Goal: Communication & Community: Answer question/provide support

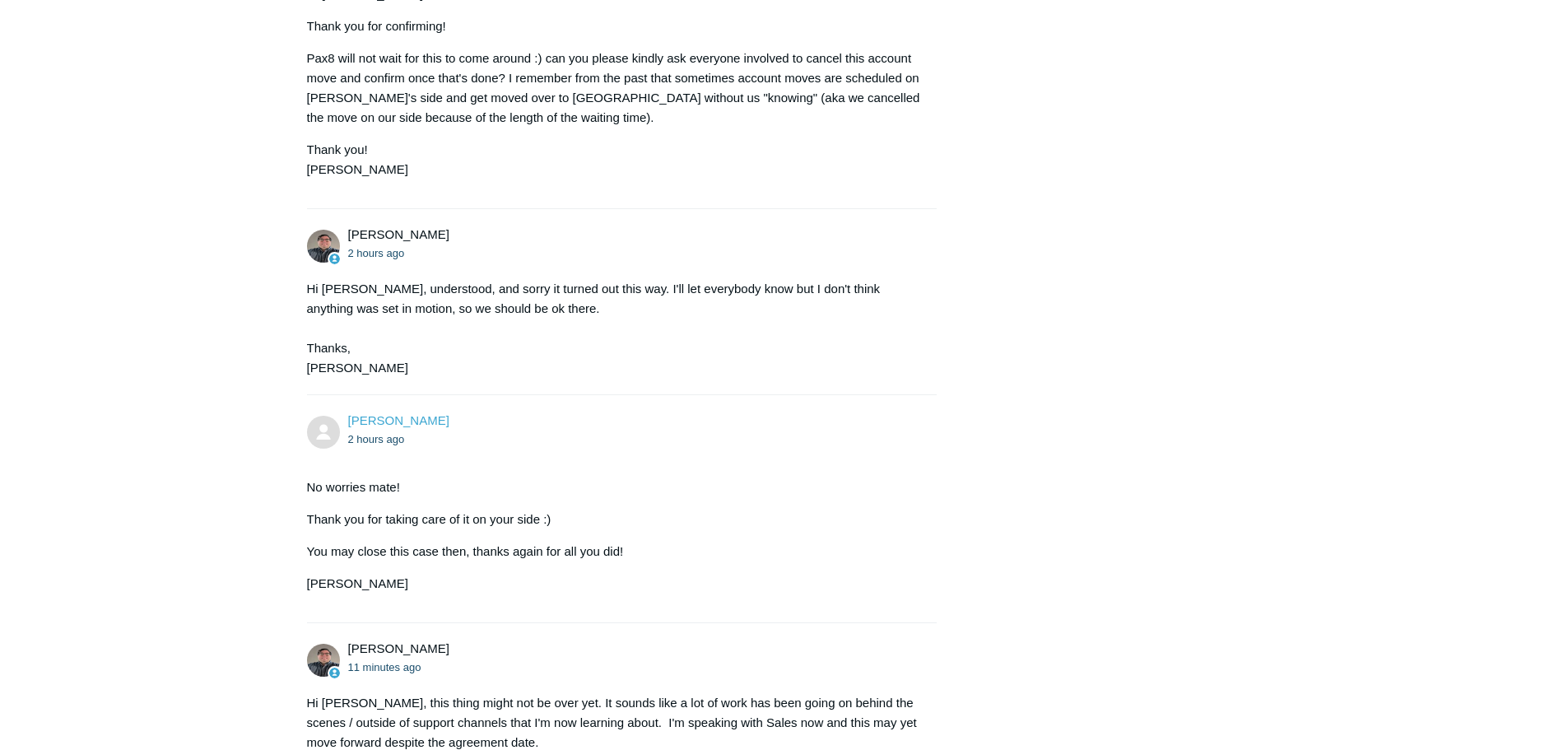
scroll to position [3638, 0]
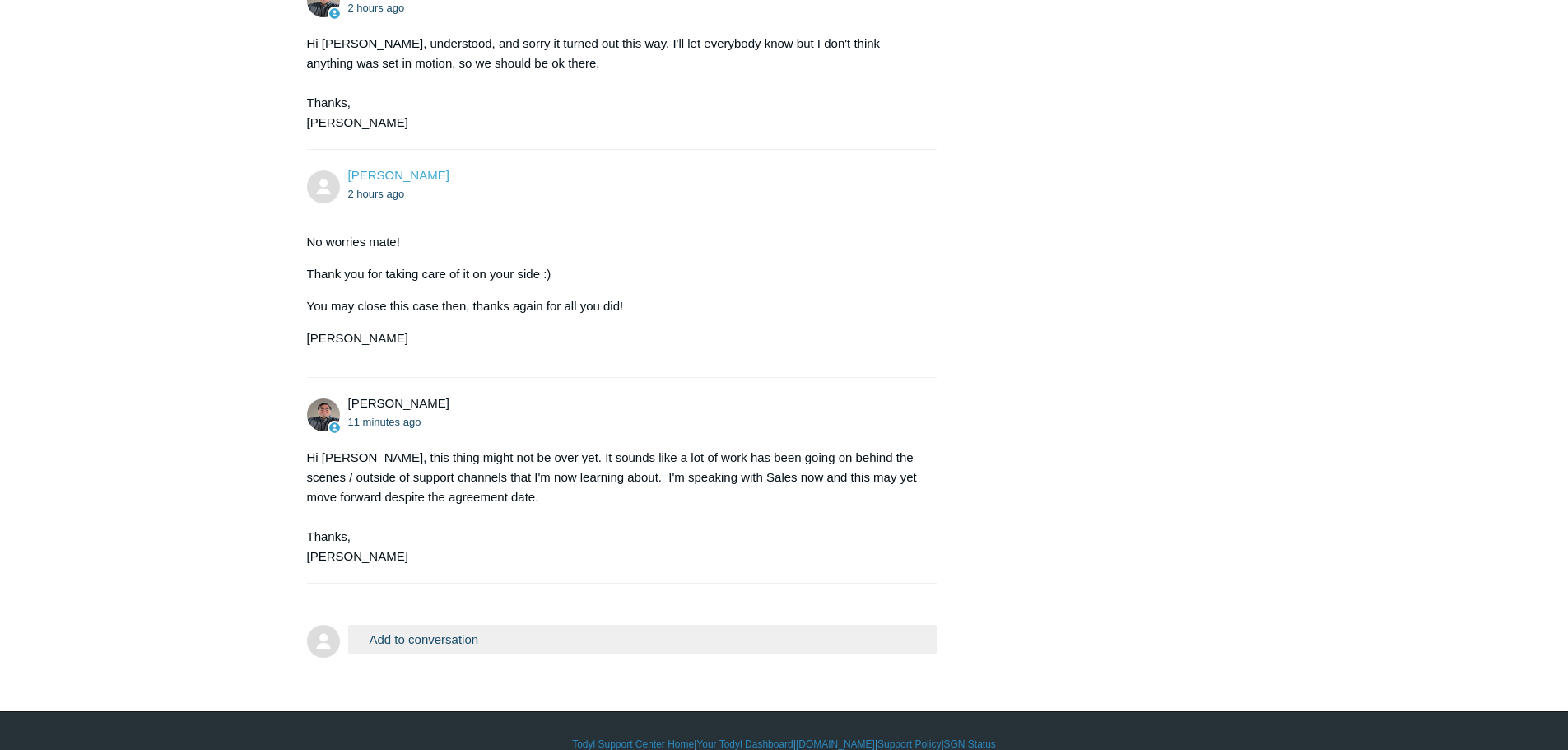
click at [458, 625] on button "Add to conversation" at bounding box center [642, 639] width 590 height 28
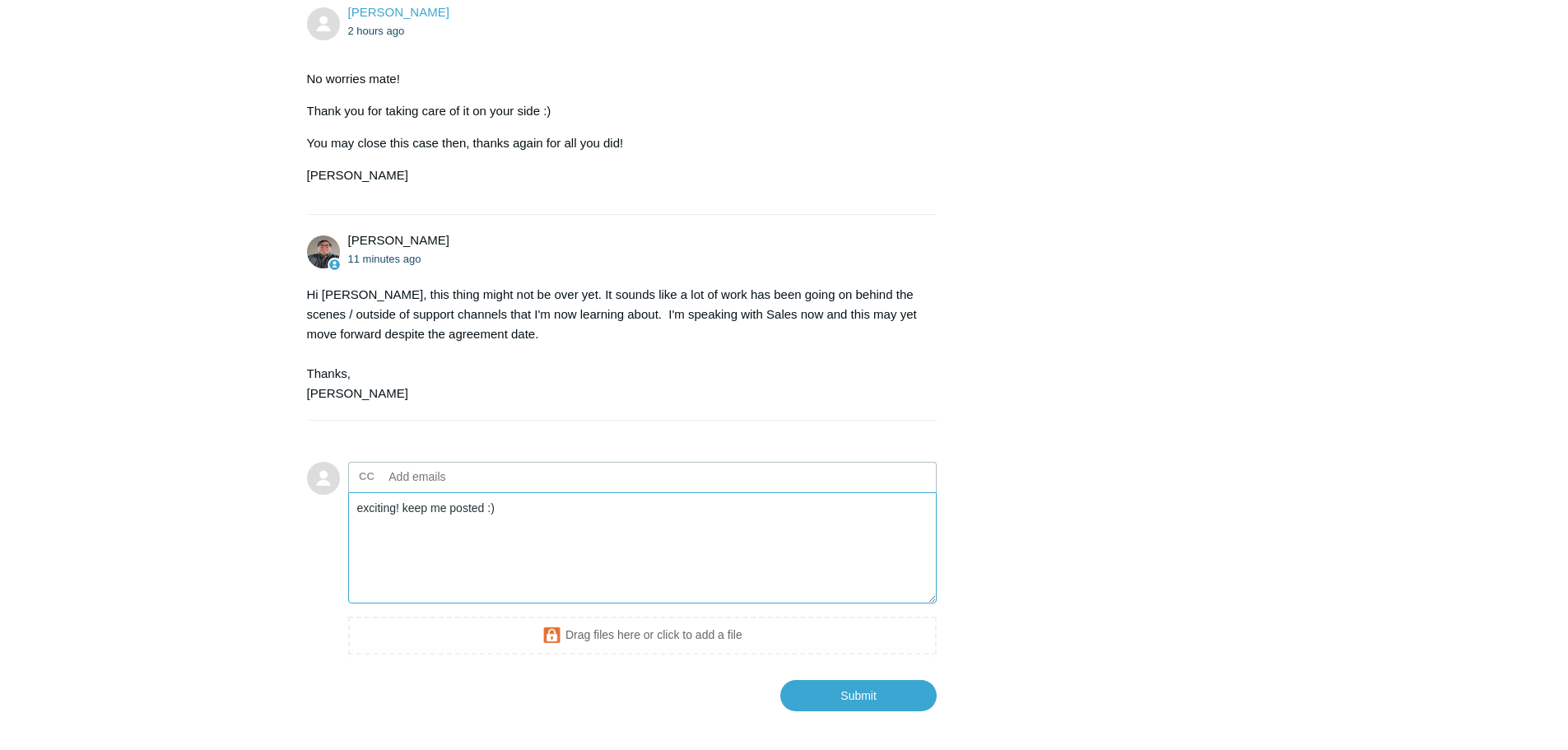
scroll to position [3803, 0]
type textarea "exciting! keep me posted :)"
click at [862, 679] on input "Submit" at bounding box center [858, 695] width 157 height 33
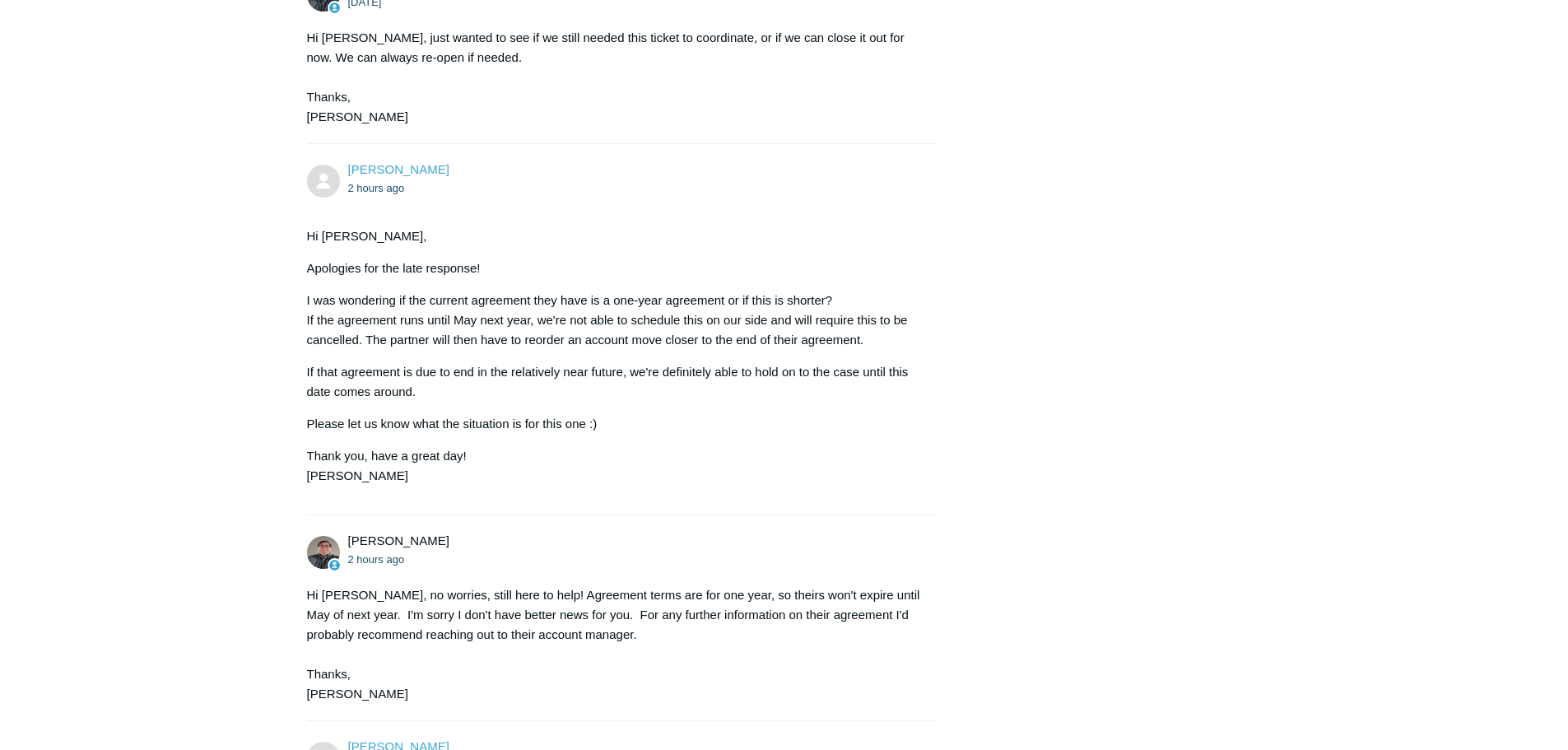
scroll to position [2567, 0]
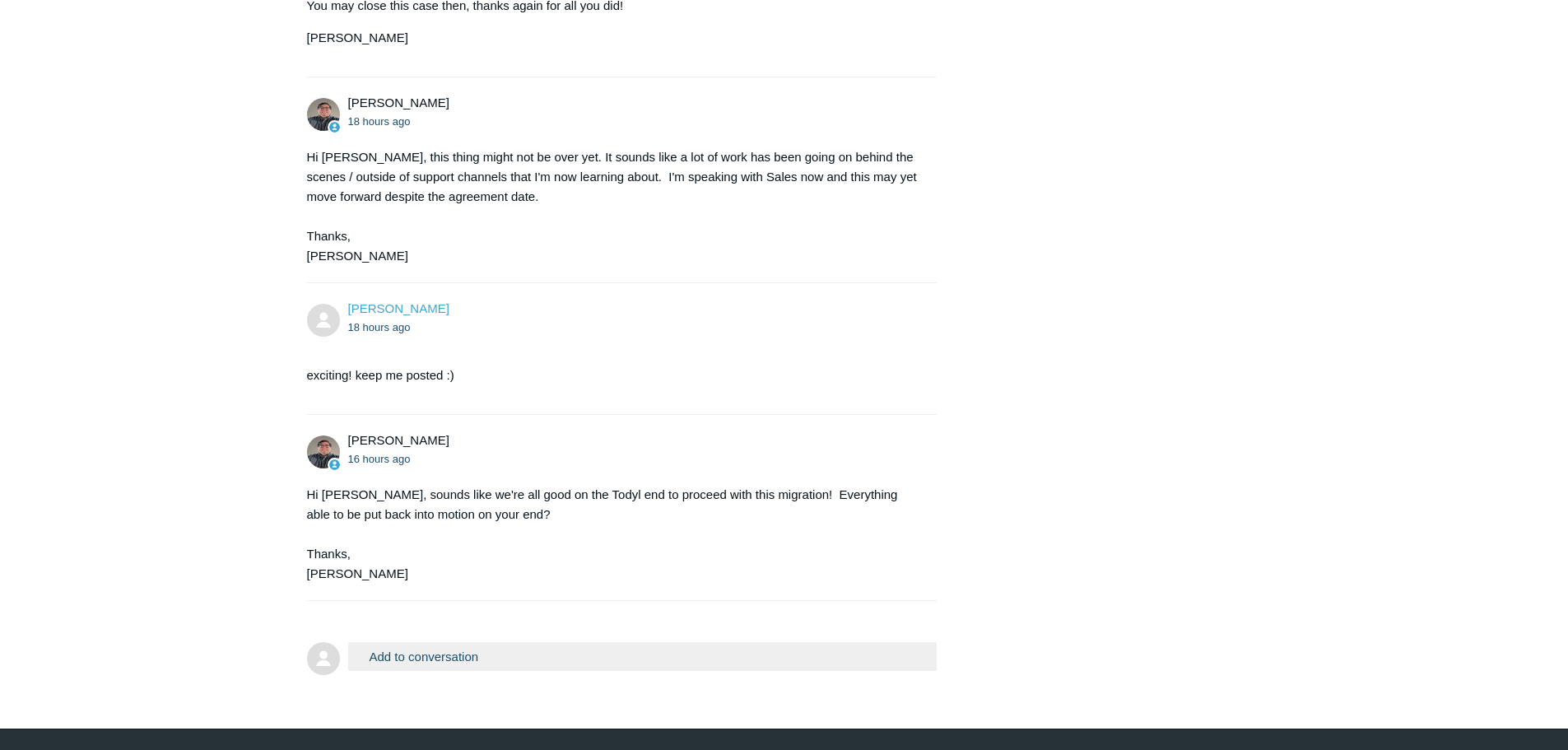
scroll to position [3956, 0]
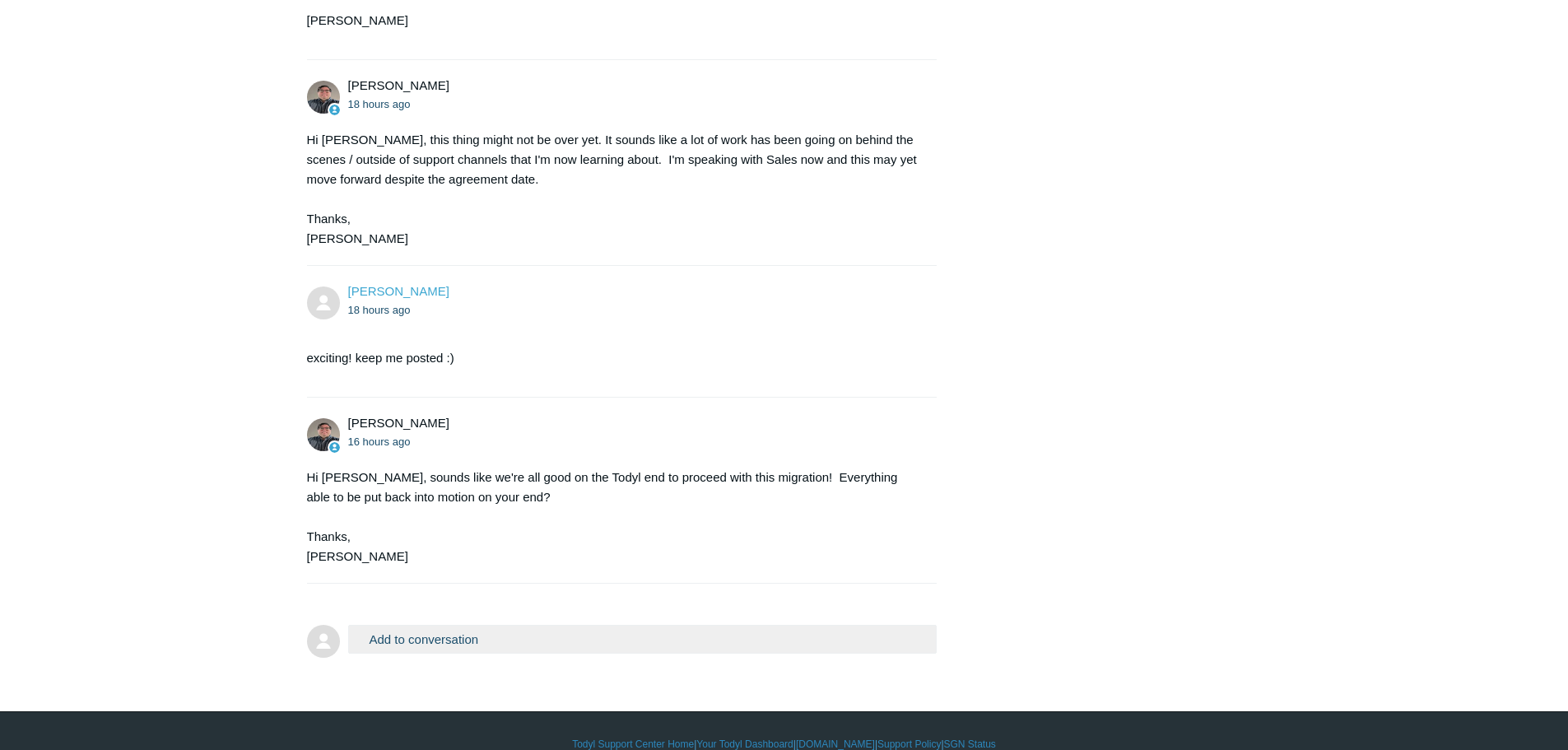
click at [441, 625] on button "Add to conversation" at bounding box center [642, 639] width 590 height 28
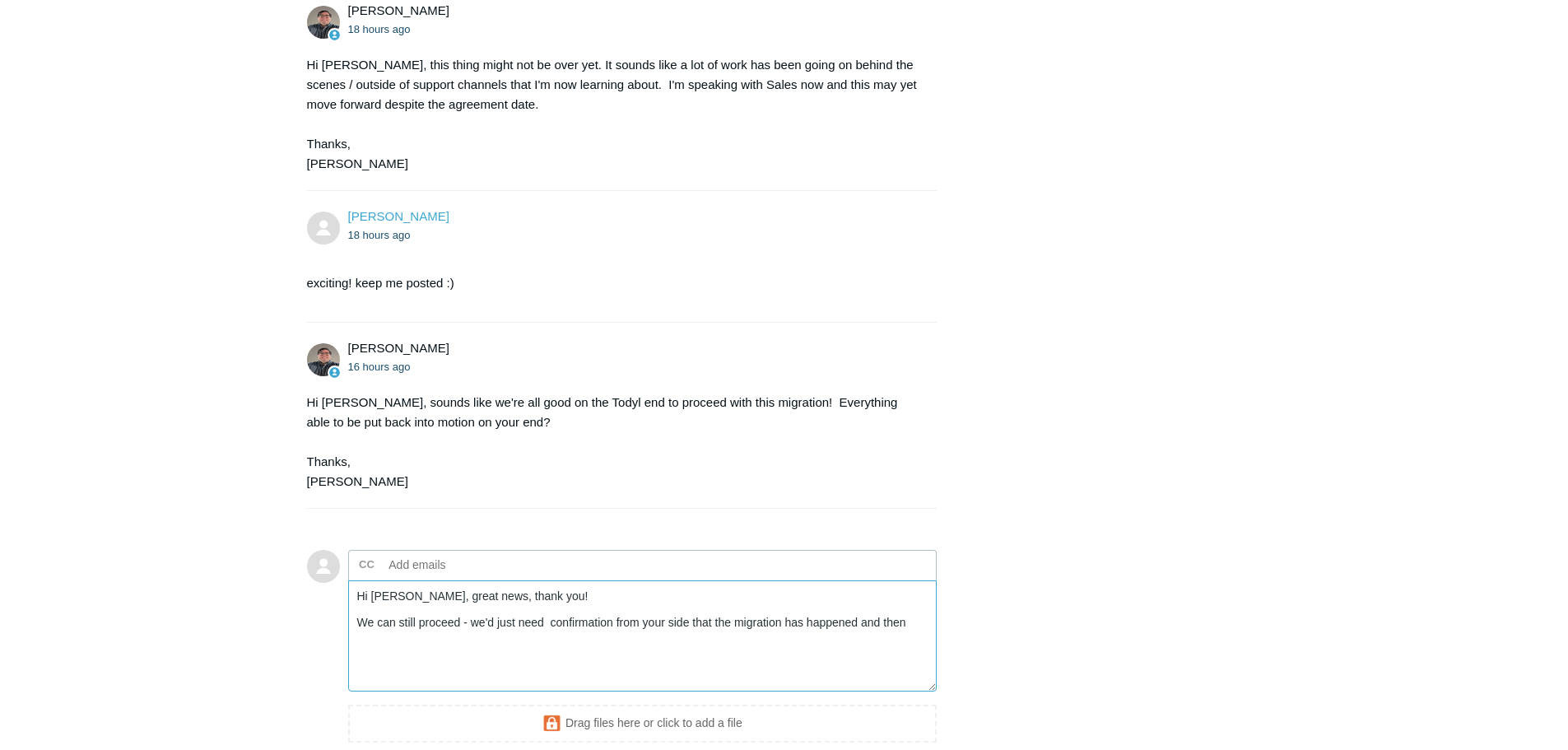
scroll to position [4120, 0]
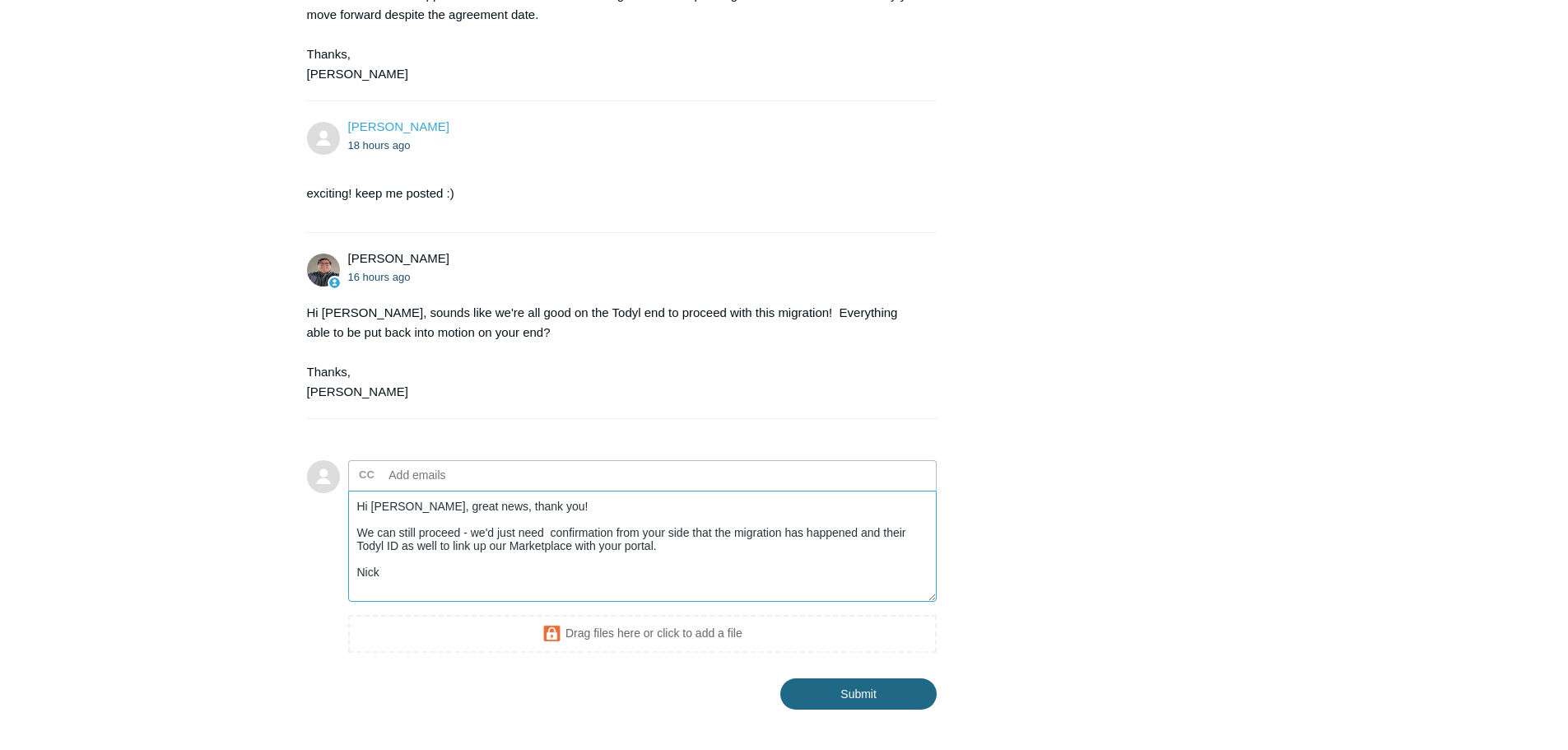
type textarea "Hi Matt, great news, thank you! We can still proceed - we'd just need confirmat…"
click at [834, 679] on input "Submit" at bounding box center [858, 695] width 157 height 33
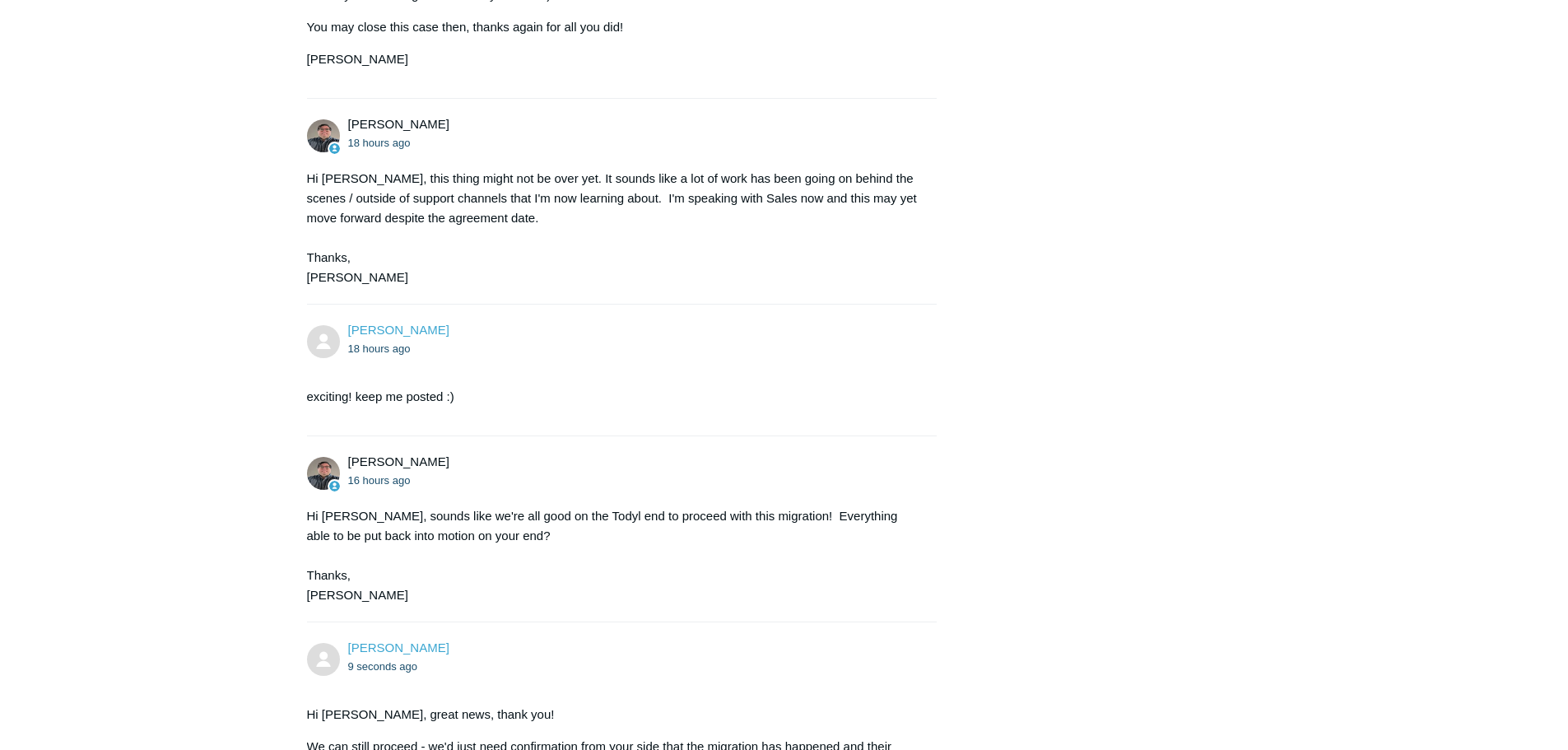
scroll to position [4171, 0]
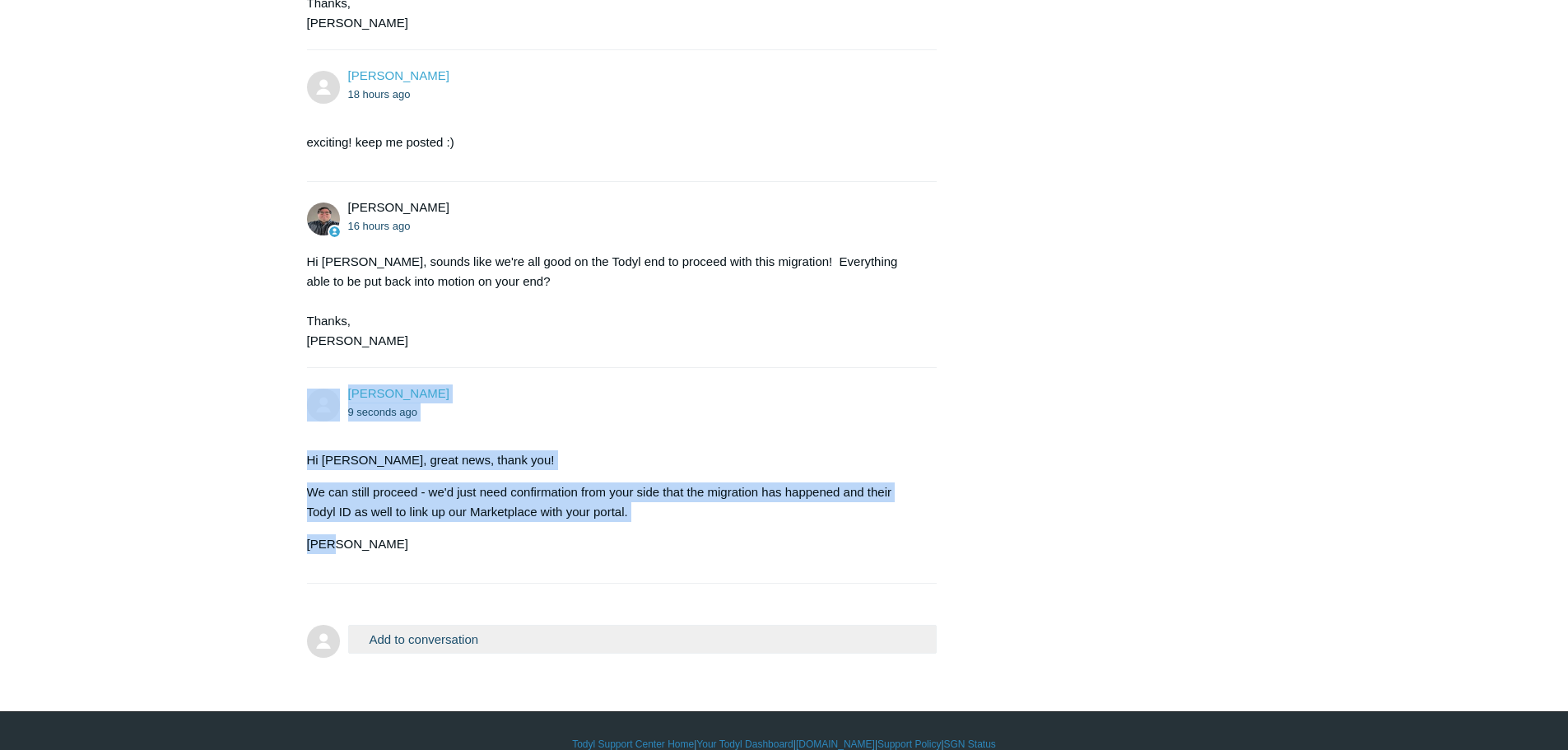
drag, startPoint x: 349, startPoint y: 503, endPoint x: 267, endPoint y: 368, distance: 158.0
copy div "Nick Luyckx 9 seconds ago Hi Matt, great news, thank you! We can still proceed …"
